Goal: Task Accomplishment & Management: Manage account settings

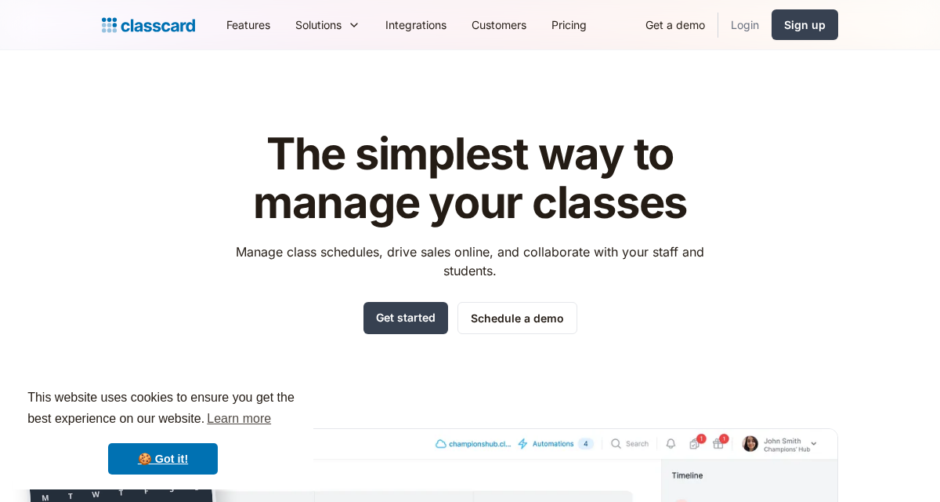
click at [744, 34] on link "Login" at bounding box center [745, 24] width 53 height 35
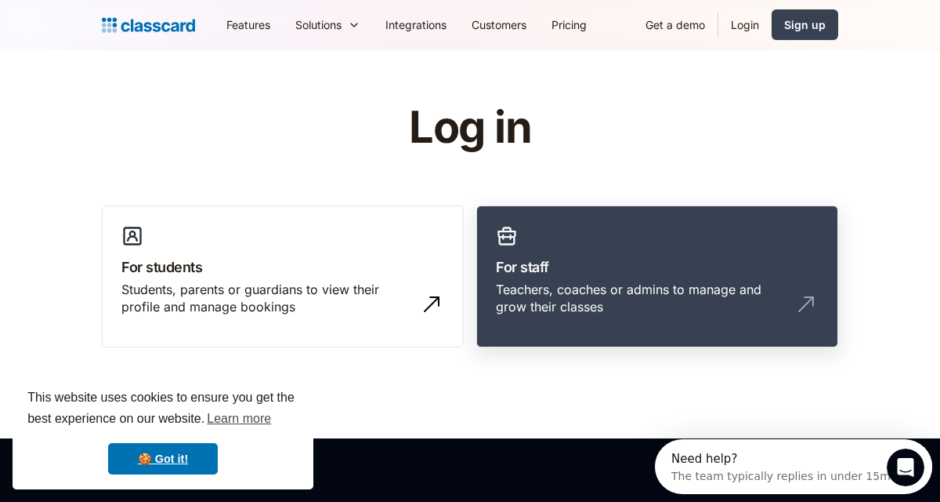
click at [752, 288] on div "Teachers, coaches or admins to manage and grow their classes" at bounding box center [642, 298] width 292 height 35
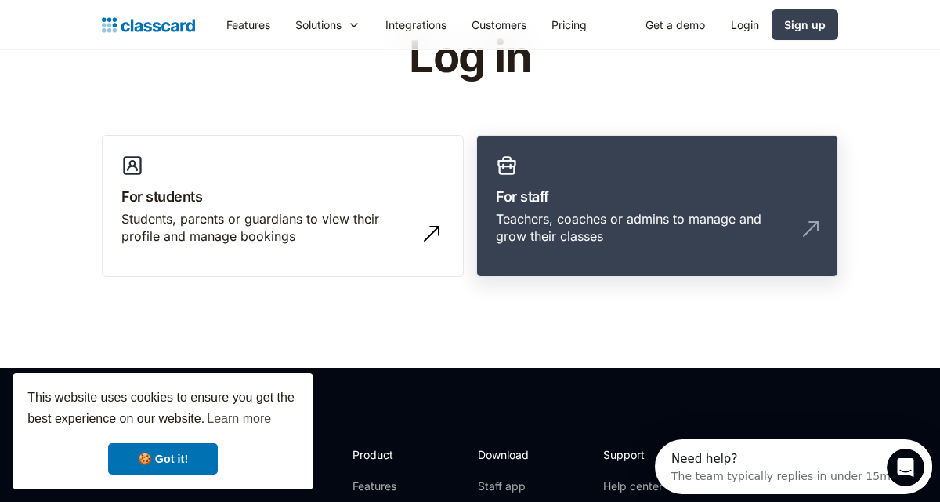
scroll to position [77, 0]
